Goal: Transaction & Acquisition: Purchase product/service

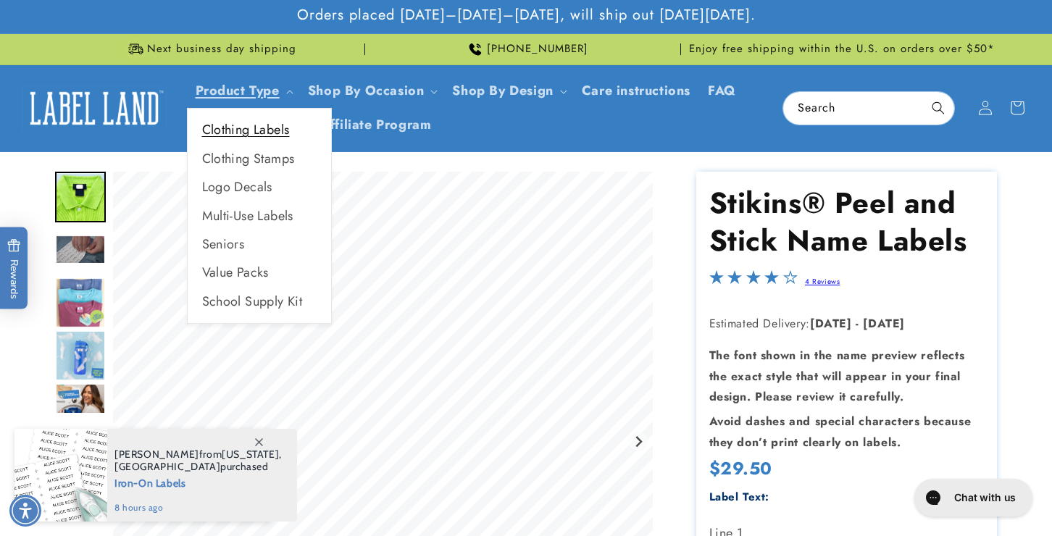
click at [272, 127] on link "Clothing Labels" at bounding box center [259, 130] width 143 height 28
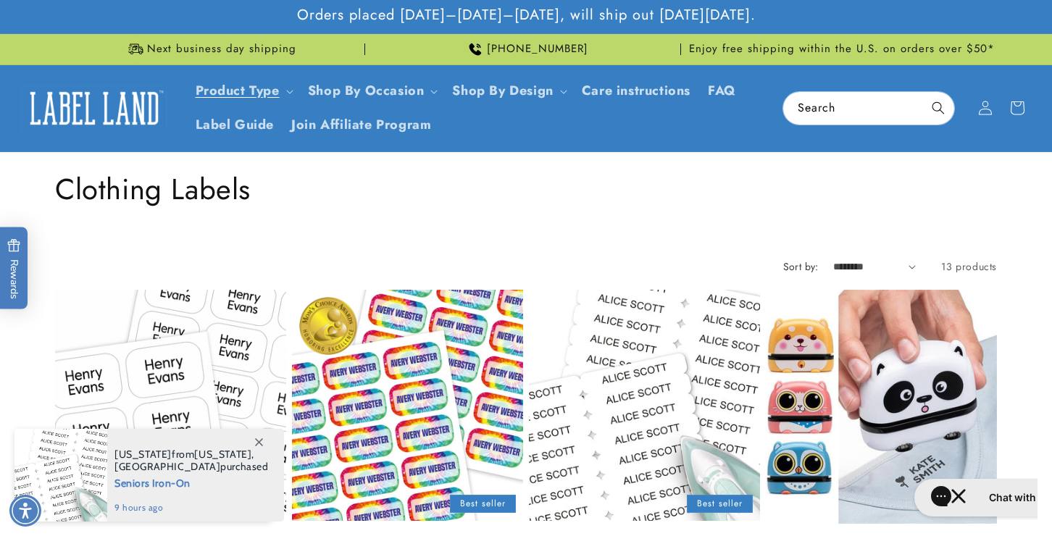
click at [128, 533] on link "Stick N' Wear Stikins® Labels" at bounding box center [170, 541] width 231 height 17
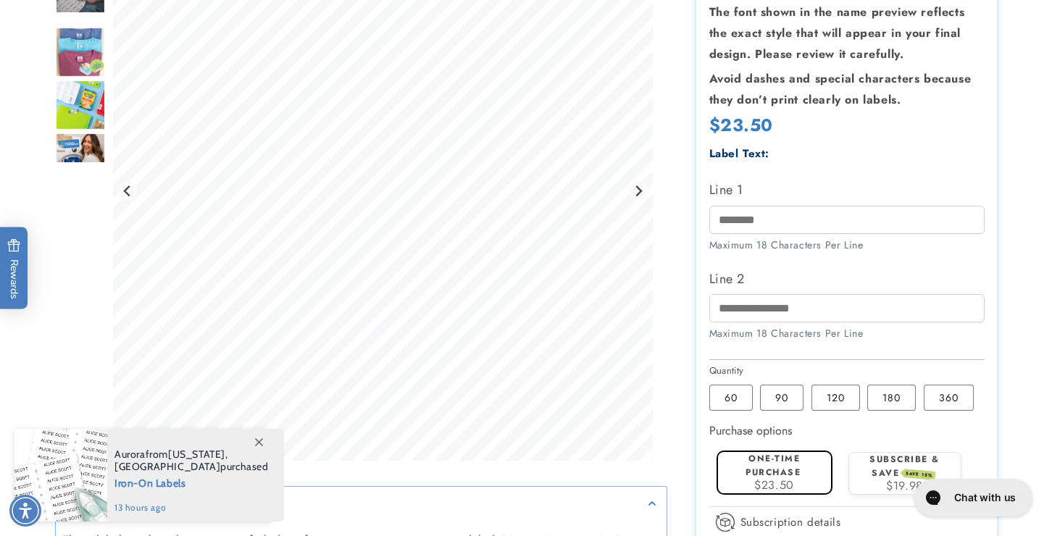
scroll to position [429, 0]
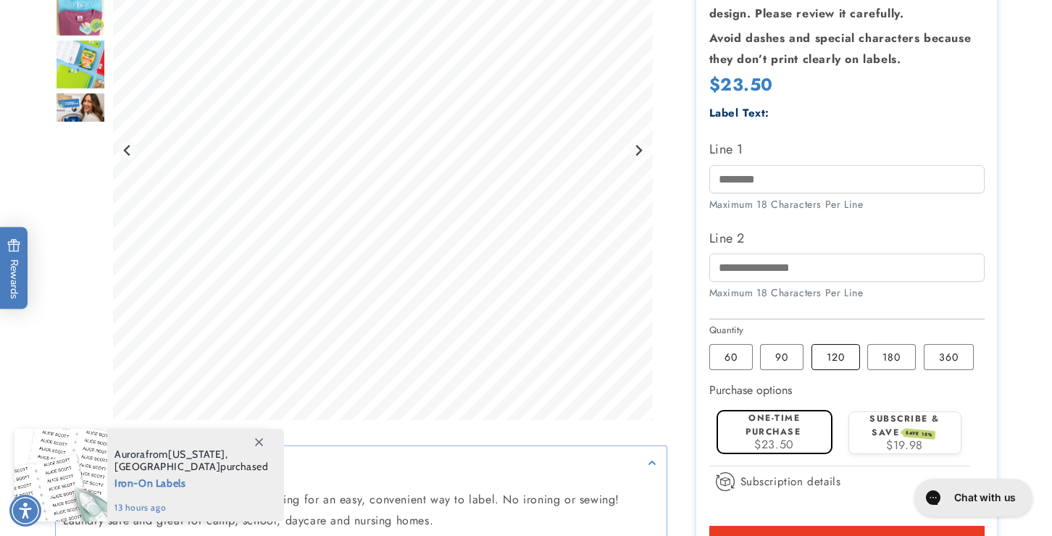
click at [843, 358] on label "120 Variant sold out or unavailable" at bounding box center [835, 357] width 49 height 26
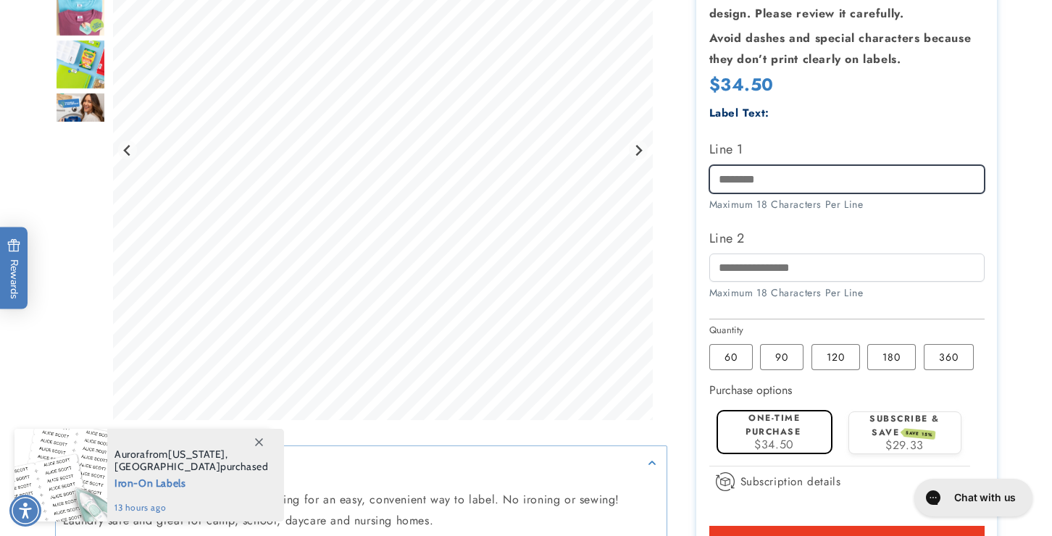
click at [820, 183] on input "Line 1" at bounding box center [846, 179] width 275 height 28
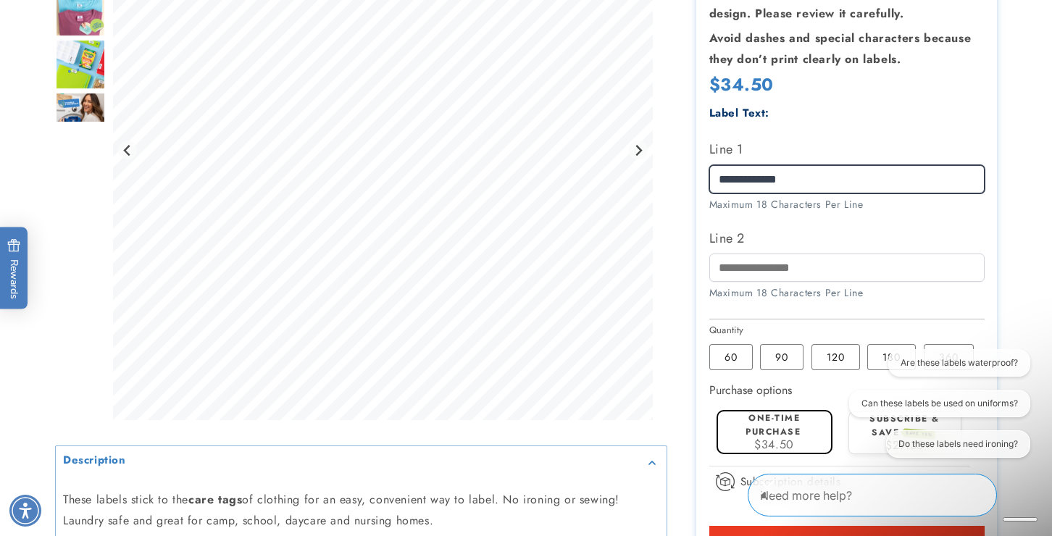
type input "**********"
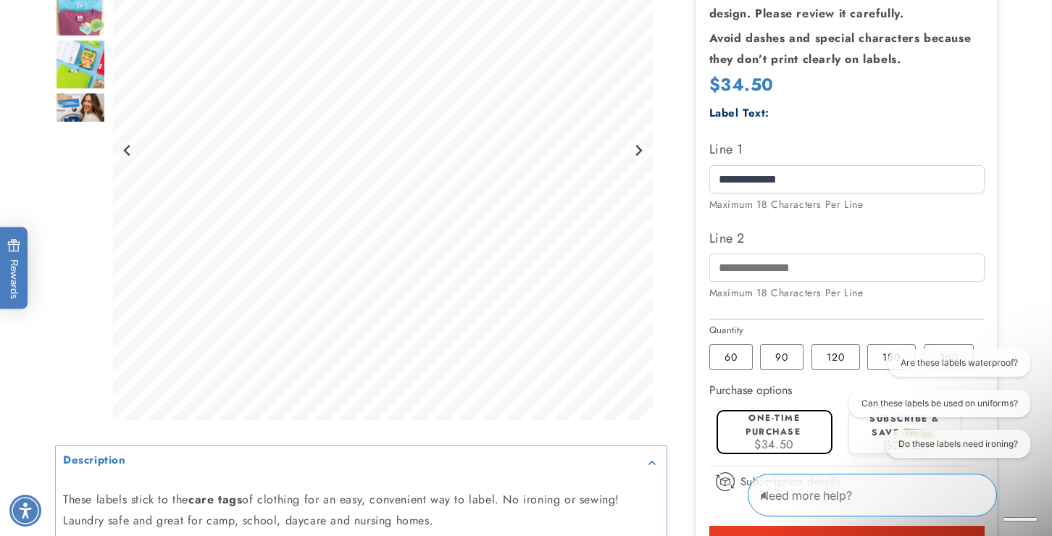
click at [1043, 228] on product-info at bounding box center [526, 203] width 1052 height 961
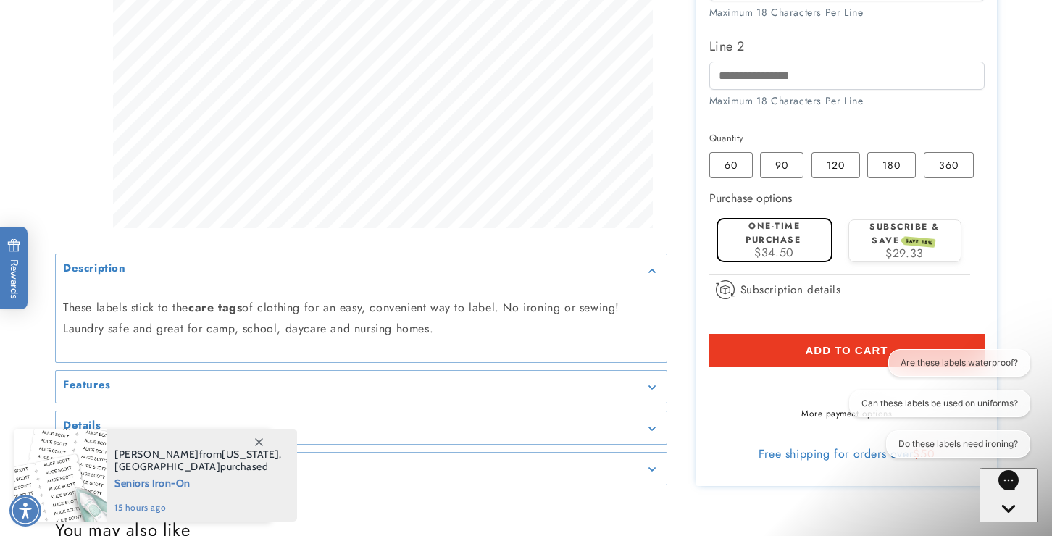
scroll to position [635, 0]
